Goal: Task Accomplishment & Management: Use online tool/utility

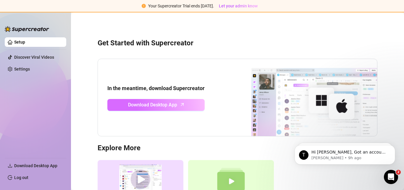
click at [152, 102] on span "Download Desktop App" at bounding box center [152, 104] width 49 height 7
